Goal: Communication & Community: Connect with others

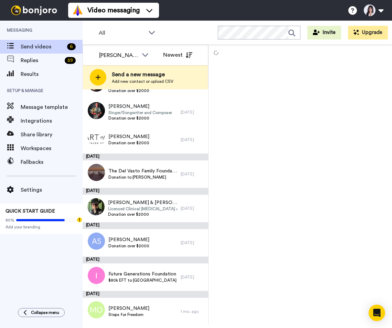
scroll to position [221, 0]
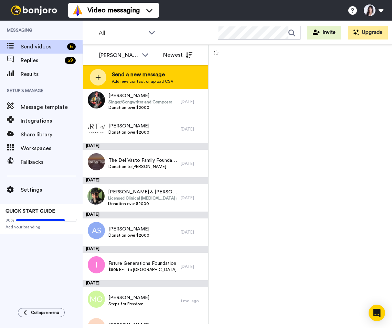
click at [166, 85] on div "Send a new message Add new contact or upload CSV" at bounding box center [145, 77] width 125 height 24
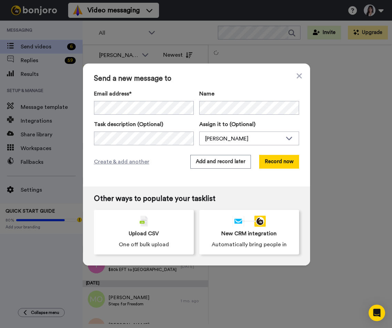
click at [193, 87] on div "Send a new message to Email address* Future Generations Foundation <[EMAIL_ADDR…" at bounding box center [196, 125] width 227 height 123
click at [248, 138] on div "[PERSON_NAME]" at bounding box center [243, 139] width 77 height 8
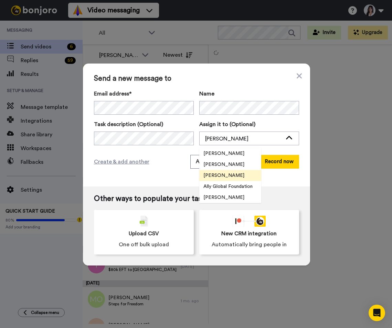
drag, startPoint x: 235, startPoint y: 197, endPoint x: 210, endPoint y: 188, distance: 26.7
click at [235, 197] on span "[PERSON_NAME]" at bounding box center [223, 197] width 49 height 7
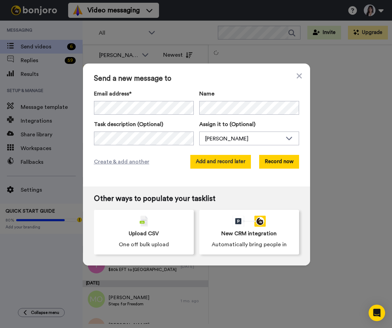
click at [225, 163] on button "Add and record later" at bounding box center [220, 162] width 61 height 14
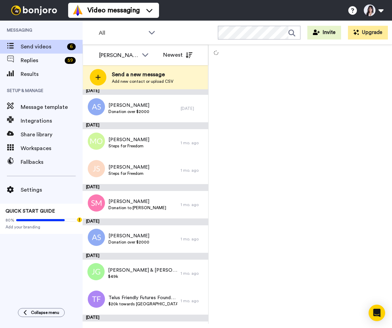
scroll to position [375, 0]
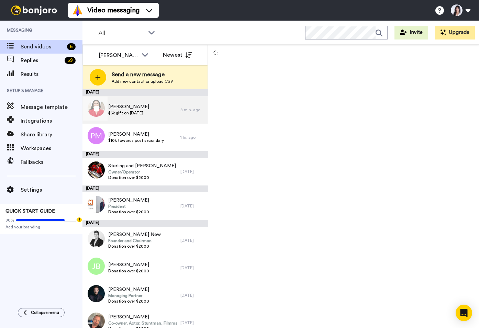
click at [177, 115] on div "Brenda Martens $5k gift on Aug 13" at bounding box center [132, 110] width 98 height 28
